Goal: Check status: Check status

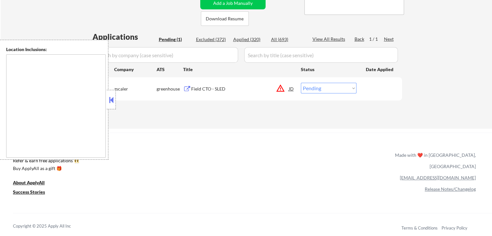
scroll to position [129, 0]
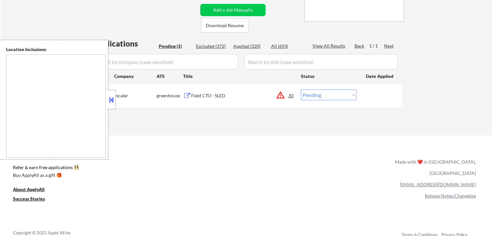
click at [279, 96] on button "warning_amber" at bounding box center [280, 95] width 9 height 9
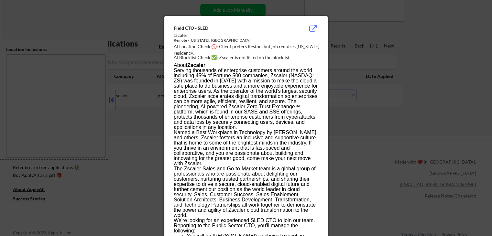
click at [399, 88] on div at bounding box center [246, 118] width 492 height 236
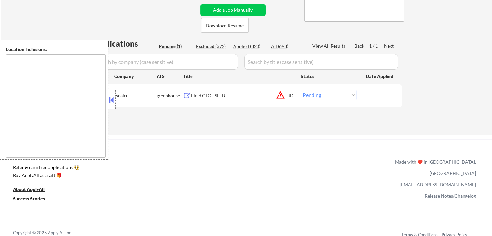
click at [332, 93] on select "Choose an option... Pending Applied Excluded (Questions) Excluded (Expired) Exc…" at bounding box center [329, 95] width 56 height 11
click at [301, 90] on select "Choose an option... Pending Applied Excluded (Questions) Excluded (Expired) Exc…" at bounding box center [329, 95] width 56 height 11
click at [391, 120] on div "Applications Pending (1) Excluded (372) Applied (320) All (693) View All Result…" at bounding box center [247, 80] width 312 height 85
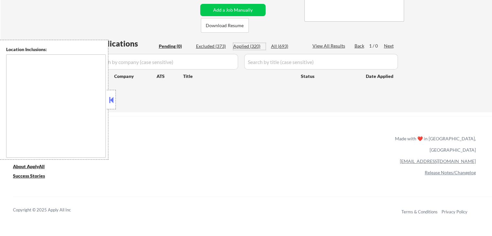
click at [247, 44] on div "Applied (320)" at bounding box center [249, 46] width 32 height 6
select select ""applied""
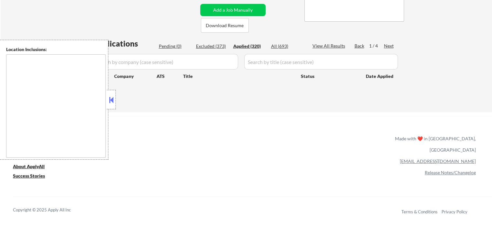
select select ""applied""
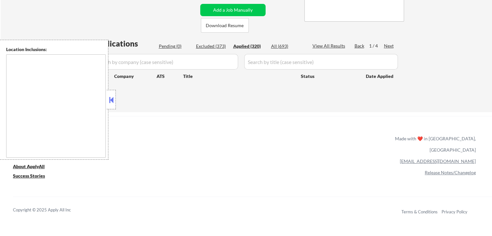
select select ""applied""
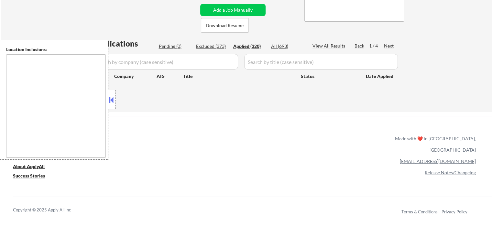
select select ""applied""
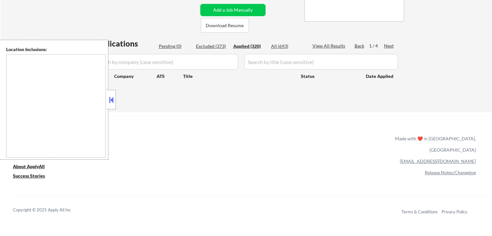
select select ""applied""
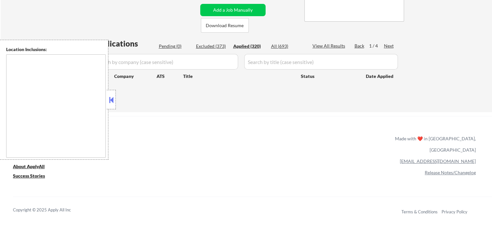
select select ""applied""
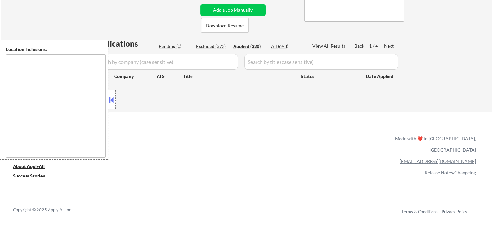
select select ""applied""
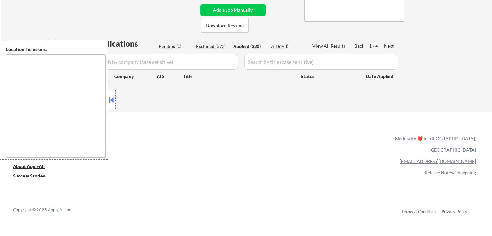
select select ""applied""
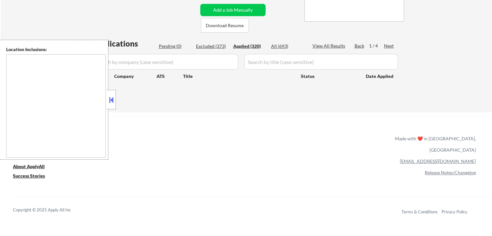
select select ""applied""
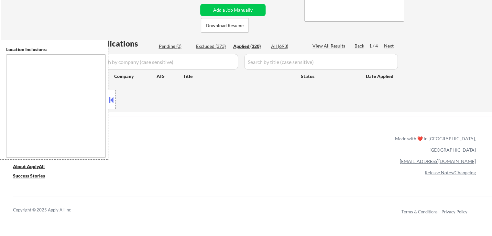
select select ""applied""
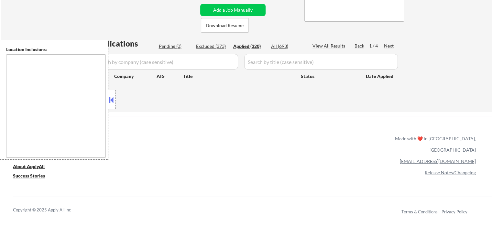
select select ""applied""
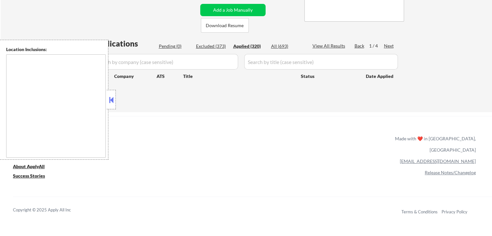
select select ""applied""
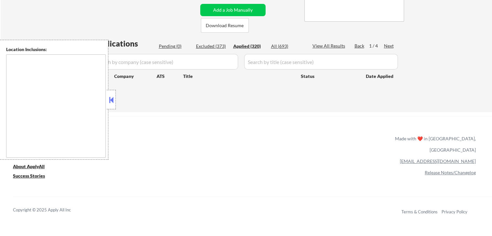
select select ""applied""
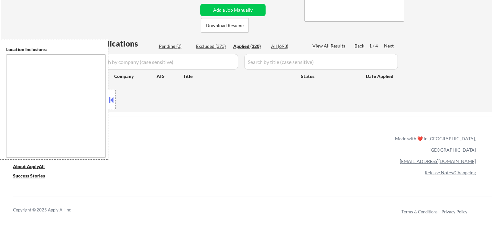
select select ""applied""
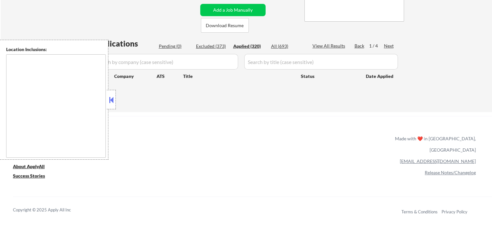
select select ""applied""
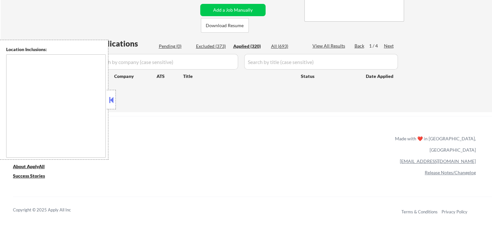
select select ""applied""
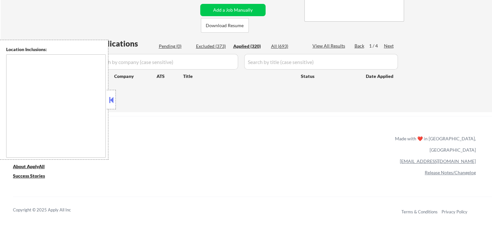
select select ""applied""
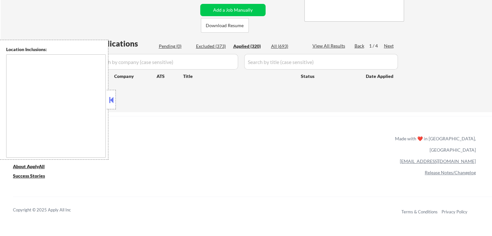
select select ""applied""
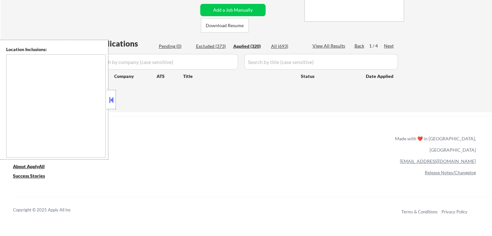
select select ""applied""
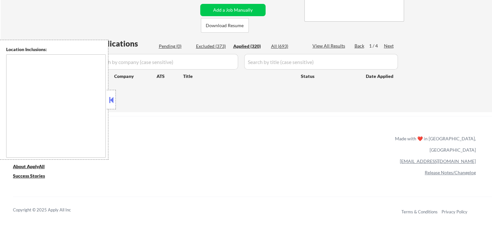
select select ""applied""
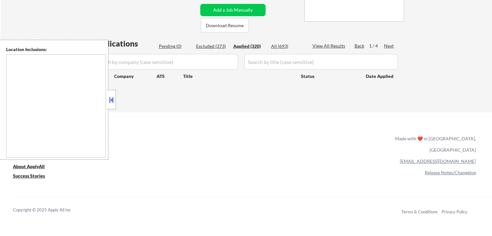
select select ""applied""
